Goal: Information Seeking & Learning: Find specific page/section

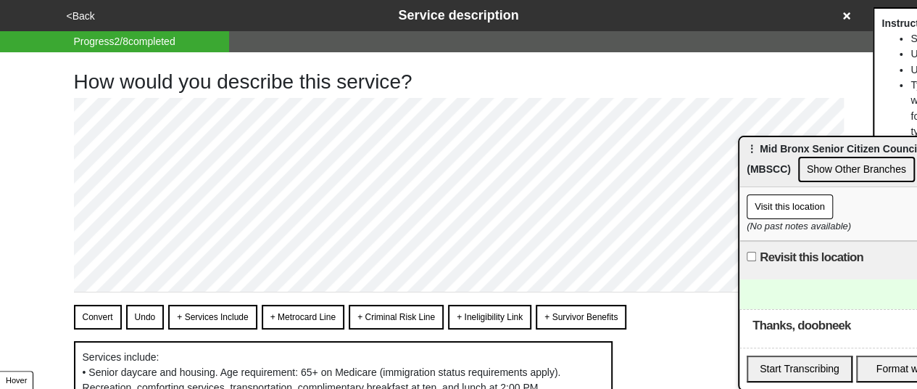
click at [81, 12] on button "<Back" at bounding box center [80, 16] width 37 height 17
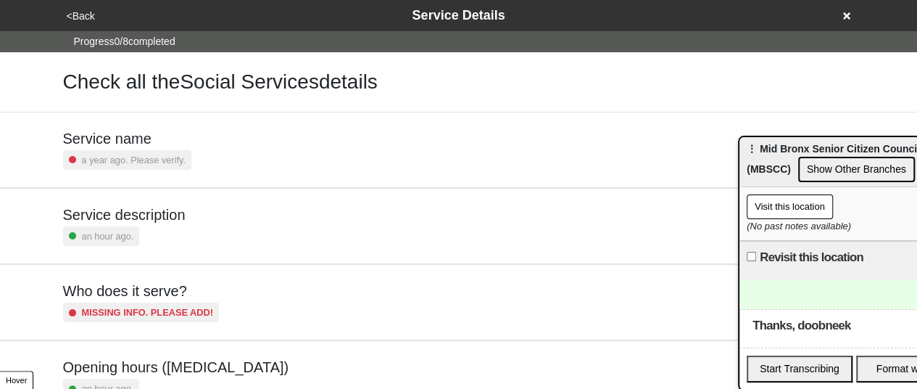
click at [82, 15] on button "<Back" at bounding box center [80, 16] width 37 height 17
